Goal: Register for event/course

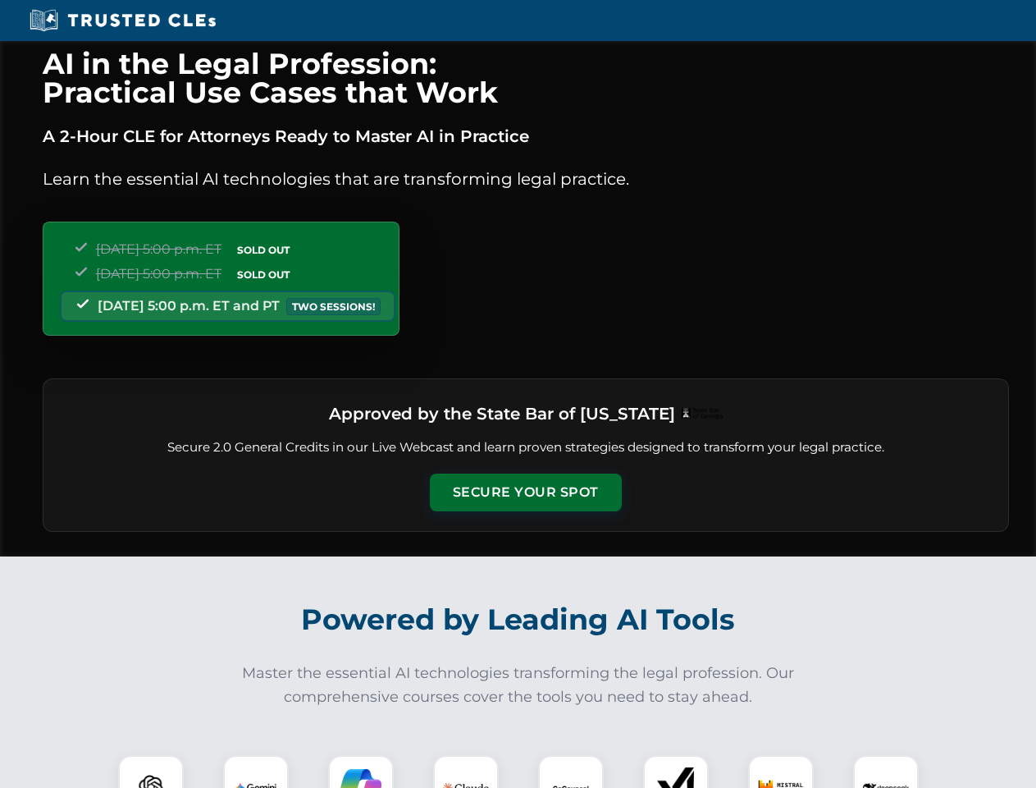
click at [525, 492] on button "Secure Your Spot" at bounding box center [526, 492] width 192 height 38
click at [151, 771] on img at bounding box center [151, 788] width 48 height 48
click at [256, 771] on img at bounding box center [255, 787] width 41 height 41
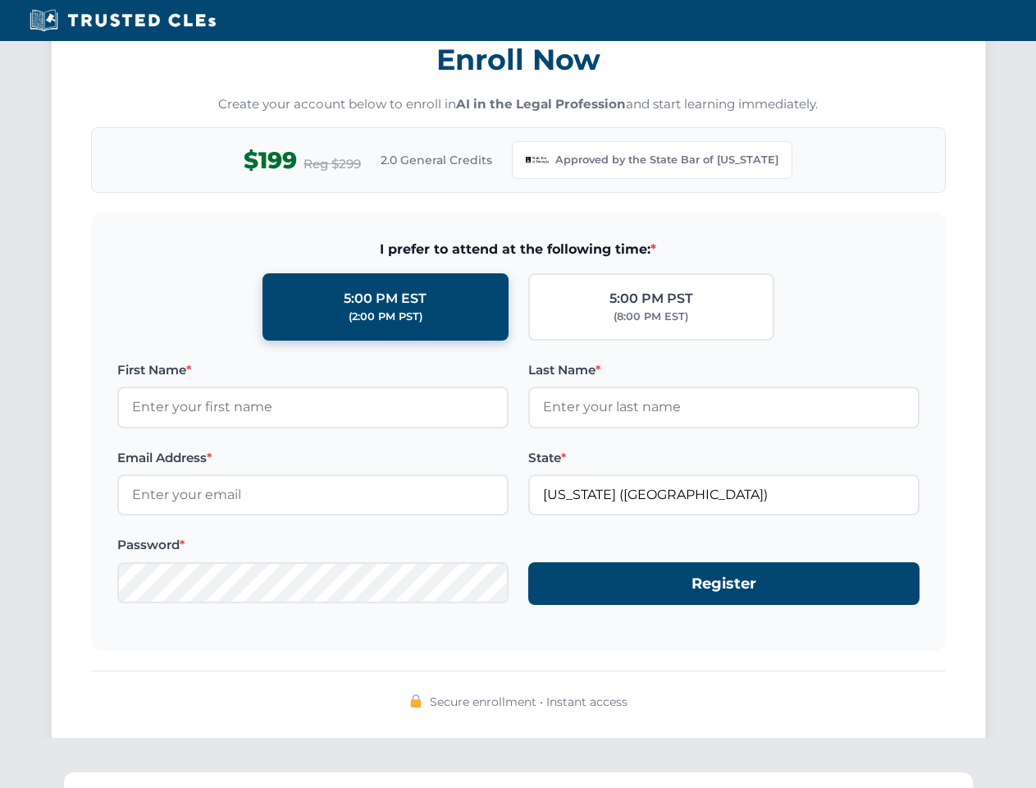
scroll to position [1599, 0]
